Goal: Task Accomplishment & Management: Manage account settings

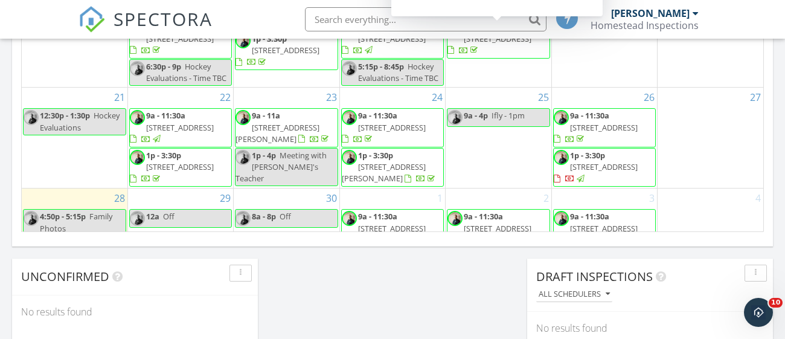
scroll to position [406, 0]
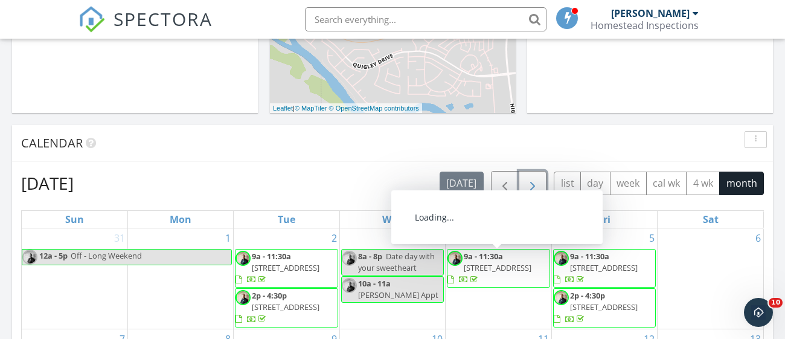
click at [525, 177] on span "button" at bounding box center [532, 183] width 14 height 14
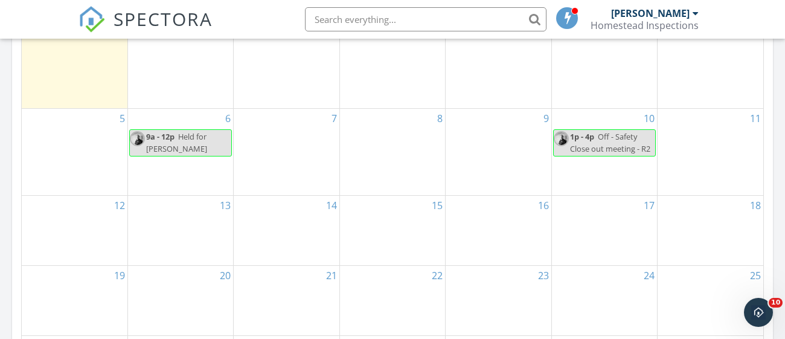
scroll to position [531, 0]
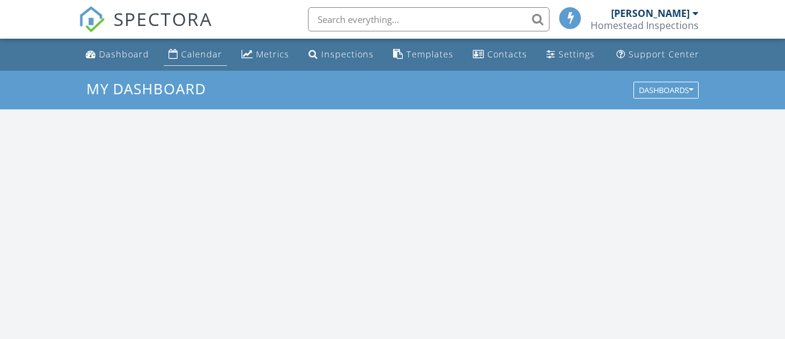
click at [201, 48] on div "Calendar" at bounding box center [201, 53] width 41 height 11
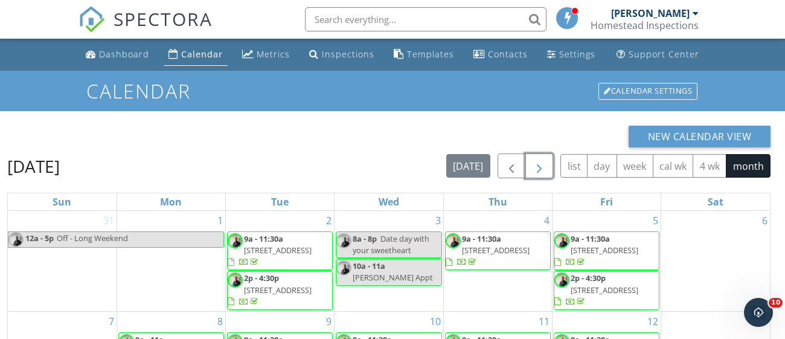
click at [537, 170] on span "button" at bounding box center [539, 166] width 14 height 14
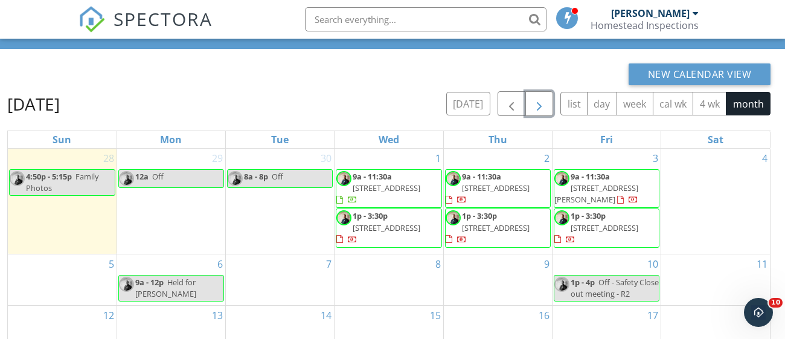
scroll to position [129, 0]
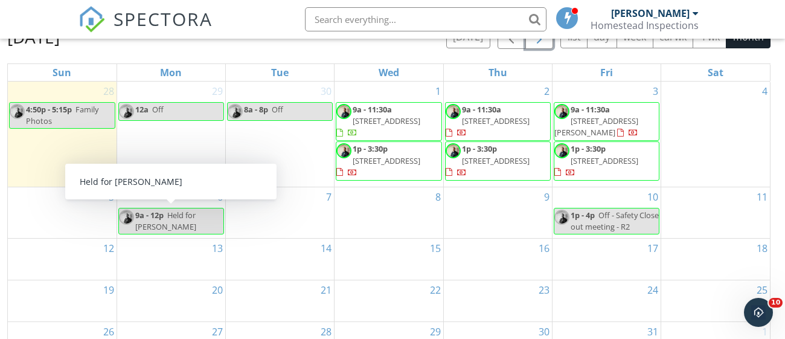
click at [156, 304] on div "20" at bounding box center [171, 300] width 108 height 41
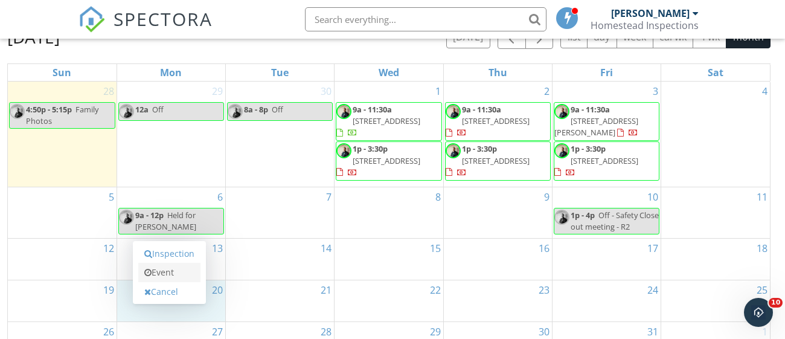
click at [161, 264] on link "Event" at bounding box center [169, 272] width 62 height 19
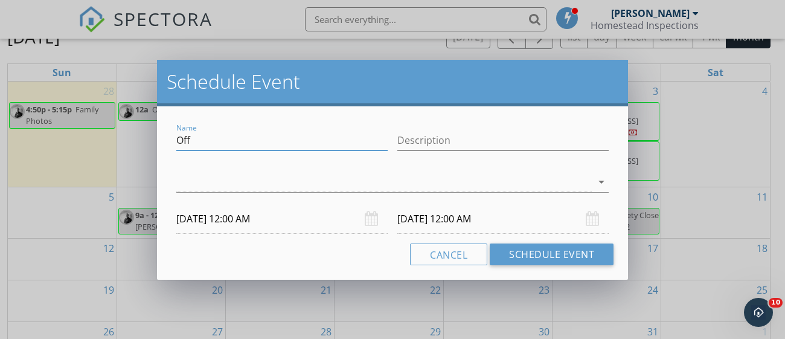
click at [270, 143] on input "Off" at bounding box center [281, 140] width 211 height 20
type input "O"
type input "H"
type input "M"
type input "Safety Meeting with Rock Iron Contracting"
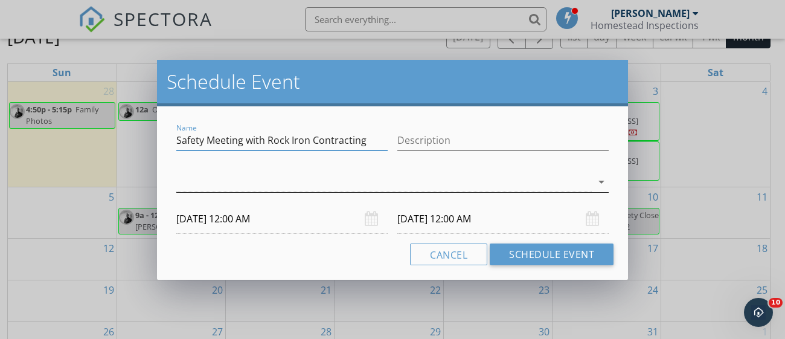
click at [361, 178] on div at bounding box center [383, 182] width 415 height 20
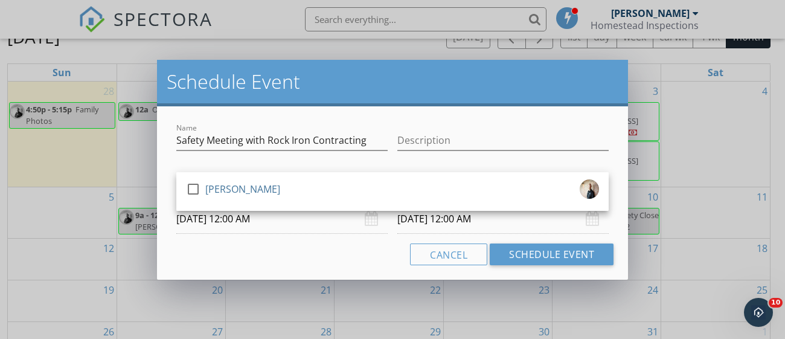
drag, startPoint x: 342, startPoint y: 185, endPoint x: 252, endPoint y: 208, distance: 93.3
click at [342, 185] on div "check_box_outline_blank Adam Stauble" at bounding box center [392, 191] width 413 height 24
click at [236, 229] on input "20/10/2025 12:00 AM" at bounding box center [281, 219] width 211 height 30
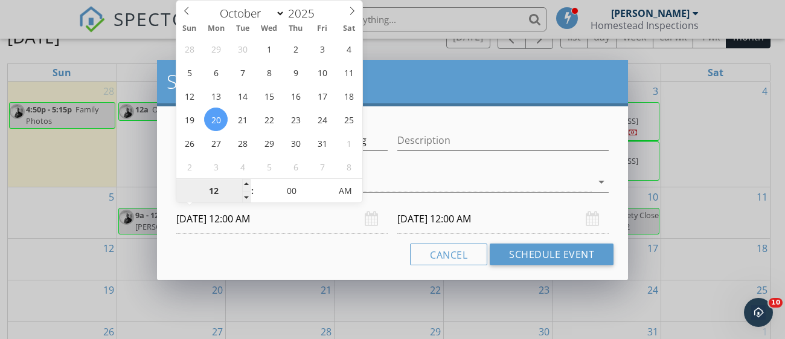
click at [241, 199] on input "12" at bounding box center [213, 191] width 74 height 24
click at [246, 199] on span at bounding box center [246, 197] width 8 height 12
type input "11"
type input "20/10/2025 11:00 PM"
type input "10"
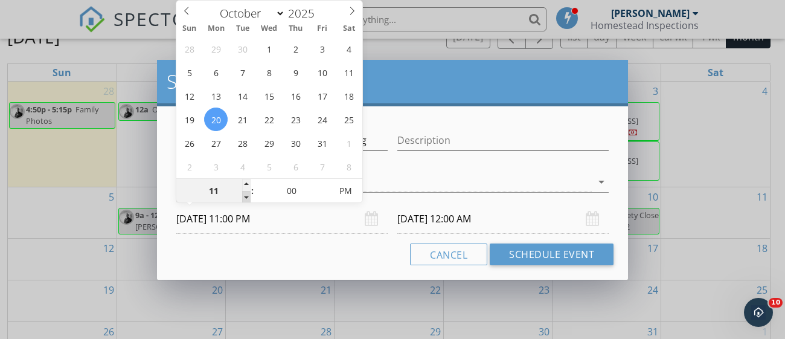
type input "20/10/2025 10:00 PM"
click at [246, 199] on span at bounding box center [246, 197] width 8 height 12
type input "10"
type input "21/10/2025 10:00 PM"
type input "20/10/2025 10:00 AM"
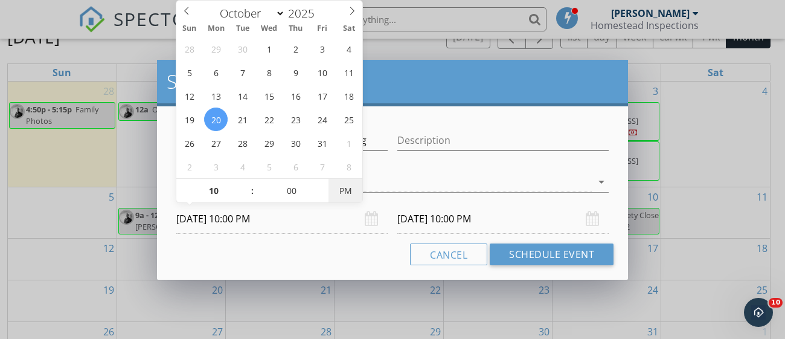
type input "21/10/2025 10:00 AM"
click at [338, 190] on span "PM" at bounding box center [345, 191] width 33 height 24
click at [463, 216] on input "21/10/2025 10:00 AM" at bounding box center [502, 219] width 211 height 30
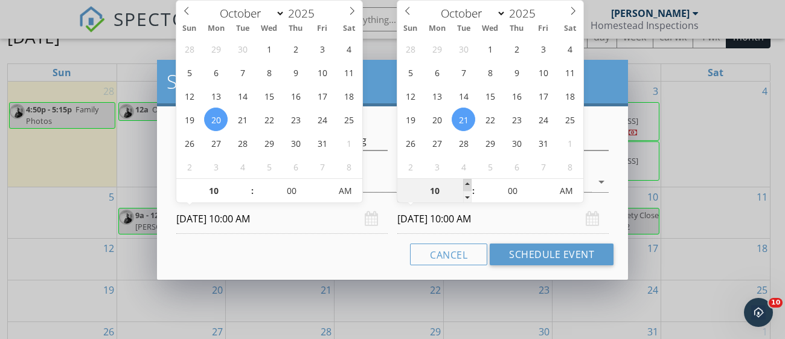
type input "11"
type input "21/10/2025 11:00 AM"
click at [469, 188] on span at bounding box center [467, 185] width 8 height 12
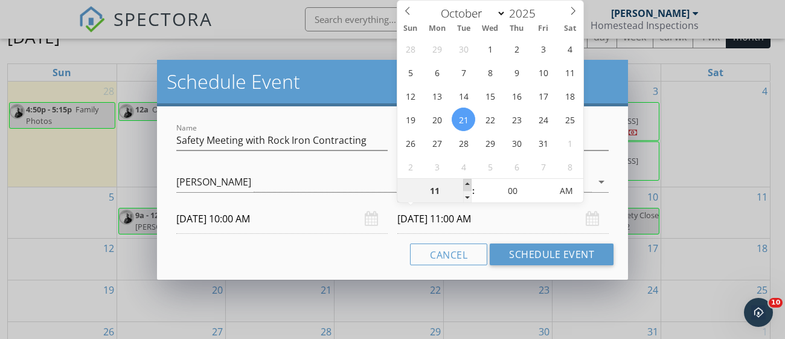
type input "12"
click at [469, 188] on span at bounding box center [467, 185] width 8 height 12
type input "20/10/2025 12:00 PM"
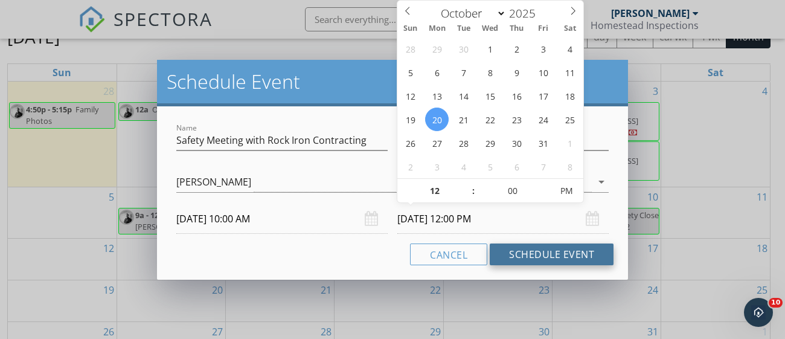
click at [525, 257] on button "Schedule Event" at bounding box center [552, 254] width 124 height 22
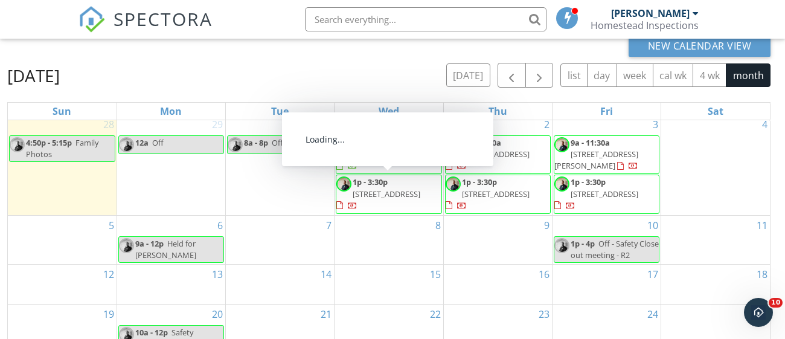
scroll to position [8, 0]
